Goal: Information Seeking & Learning: Learn about a topic

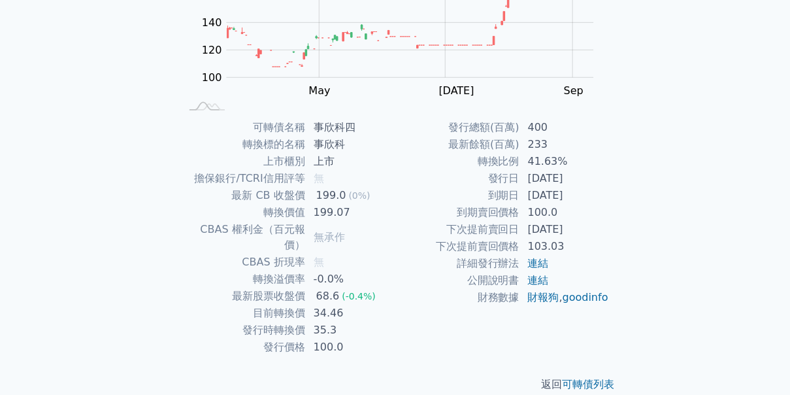
scroll to position [210, 0]
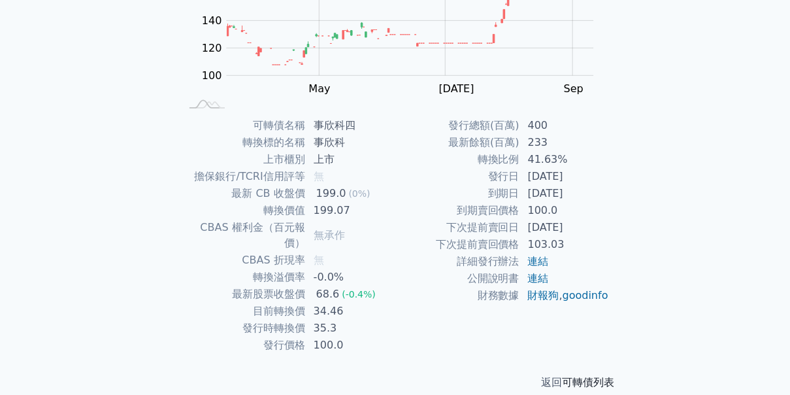
click at [587, 376] on link "可轉債列表" at bounding box center [589, 382] width 52 height 12
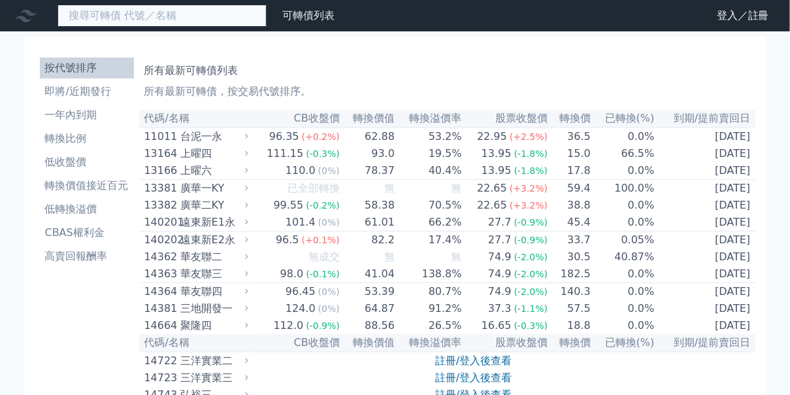
click at [195, 20] on input at bounding box center [162, 16] width 209 height 22
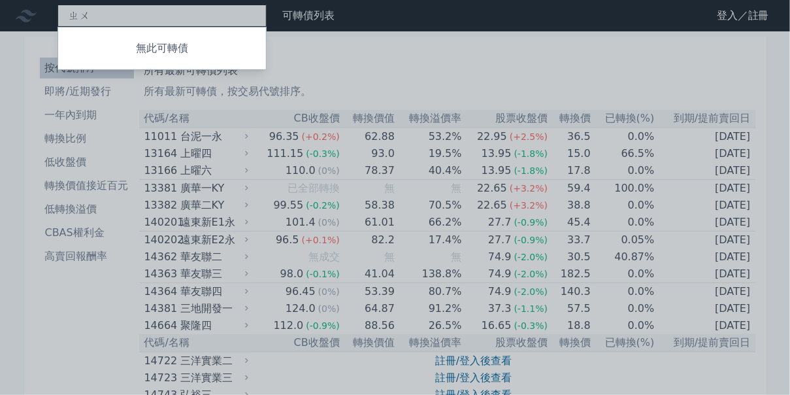
type input "ㄓ"
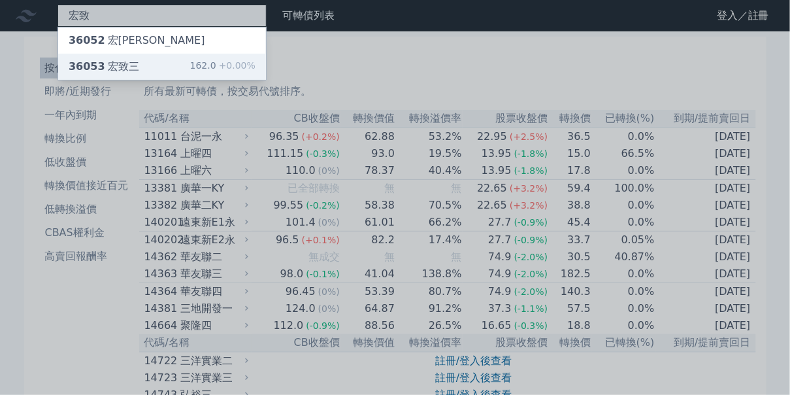
type input "宏致"
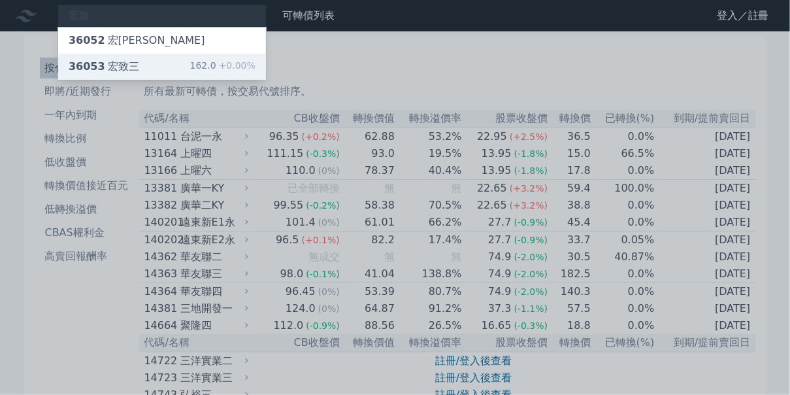
click at [90, 60] on span "36053" at bounding box center [87, 66] width 37 height 12
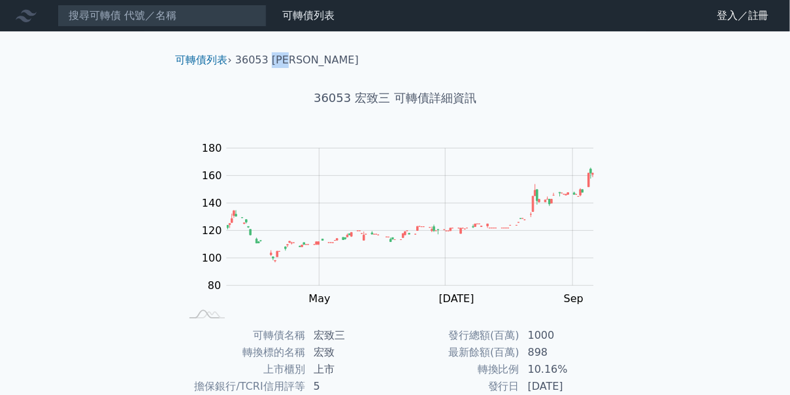
drag, startPoint x: 273, startPoint y: 59, endPoint x: 301, endPoint y: 61, distance: 28.8
click at [301, 61] on ol "可轉債列表 › 36053 宏致三" at bounding box center [395, 60] width 460 height 16
copy li "宏致三"
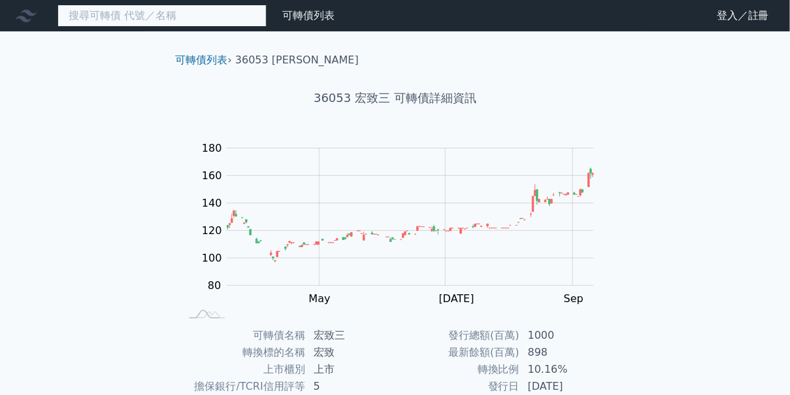
click at [80, 10] on input at bounding box center [162, 16] width 209 height 22
paste input "宏致三"
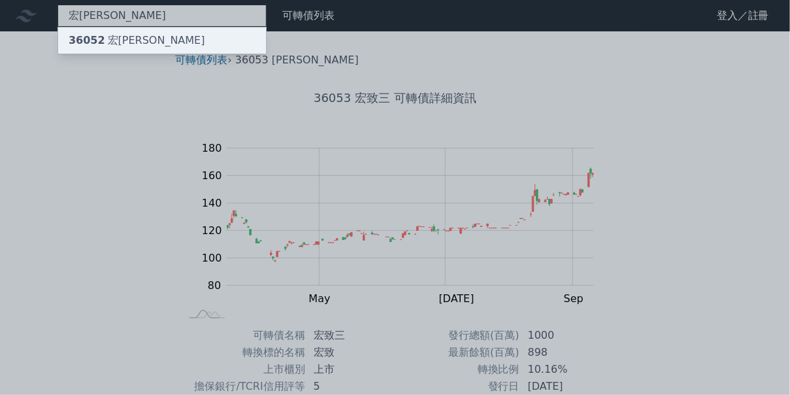
type input "宏[PERSON_NAME]"
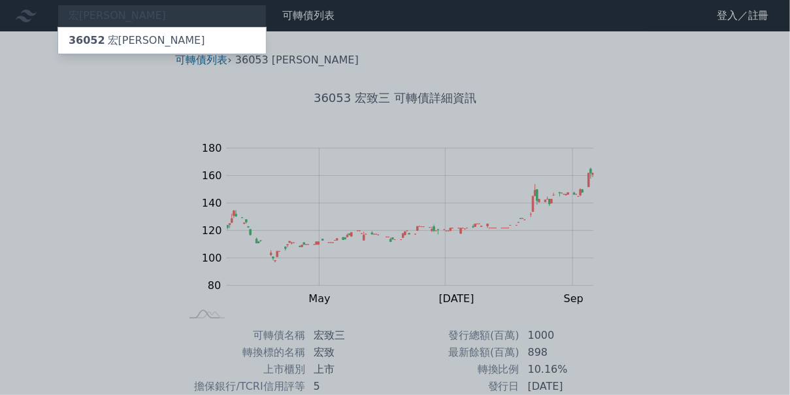
click at [122, 42] on div "36052 宏[PERSON_NAME]" at bounding box center [137, 41] width 137 height 16
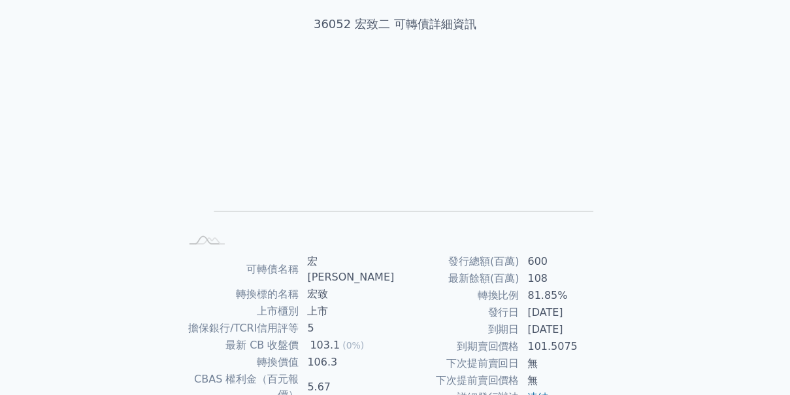
scroll to position [35, 0]
